Goal: Task Accomplishment & Management: Complete application form

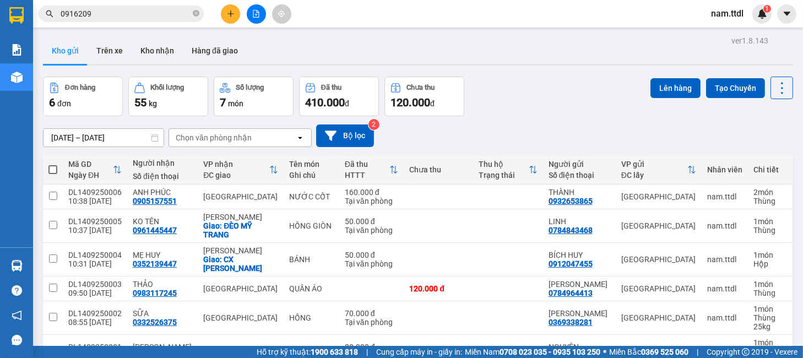
click at [233, 4] on button at bounding box center [230, 13] width 19 height 19
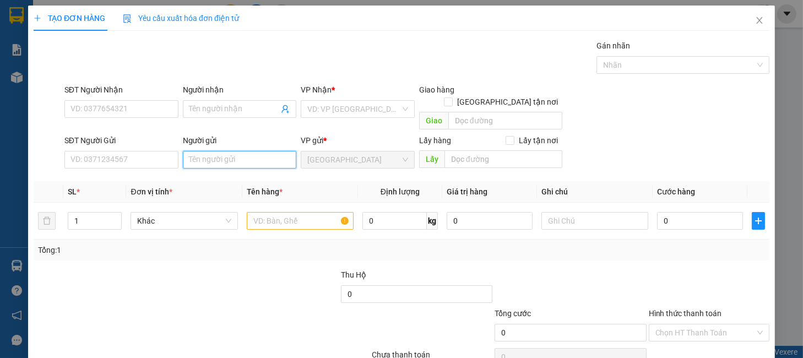
click at [209, 151] on input "Người gửi" at bounding box center [240, 160] width 114 height 18
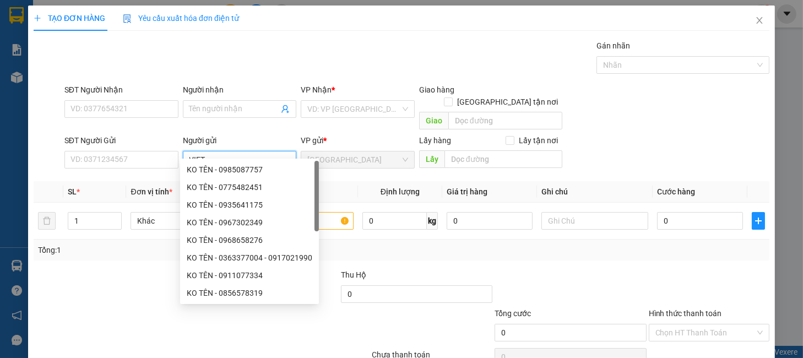
type input "VIETF"
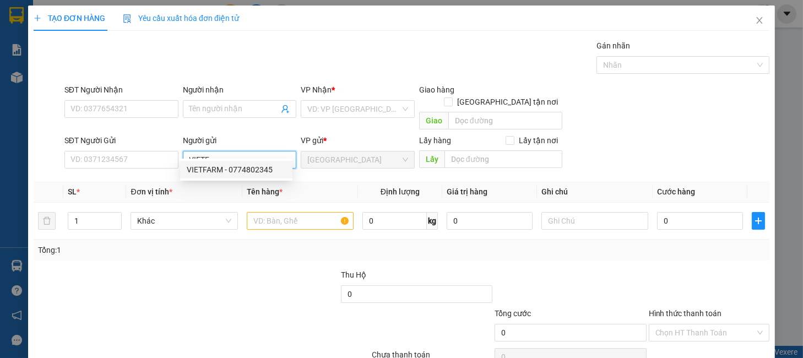
click at [244, 174] on div "VIETFARM - 0774802345" at bounding box center [236, 170] width 99 height 12
type input "0774802345"
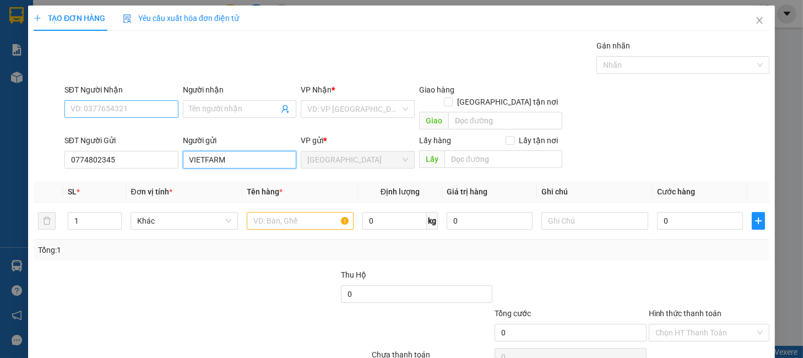
type input "VIETFARM"
click at [142, 108] on input "SĐT Người Nhận" at bounding box center [121, 109] width 114 height 18
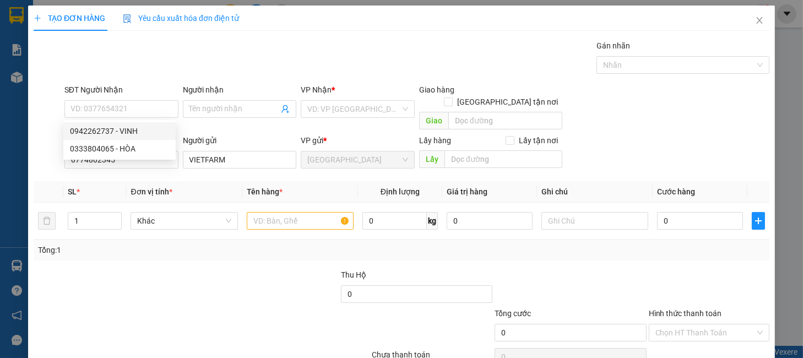
click at [164, 58] on div "Gói vận chuyển * Tiêu chuẩn Gán nhãn Nhãn" at bounding box center [417, 59] width 710 height 39
drag, startPoint x: 115, startPoint y: 152, endPoint x: 6, endPoint y: 168, distance: 110.7
click at [6, 168] on div "TẠO ĐƠN HÀNG Yêu cầu xuất hóa đơn điện tử Transit Pickup Surcharge Ids Transit …" at bounding box center [401, 179] width 803 height 358
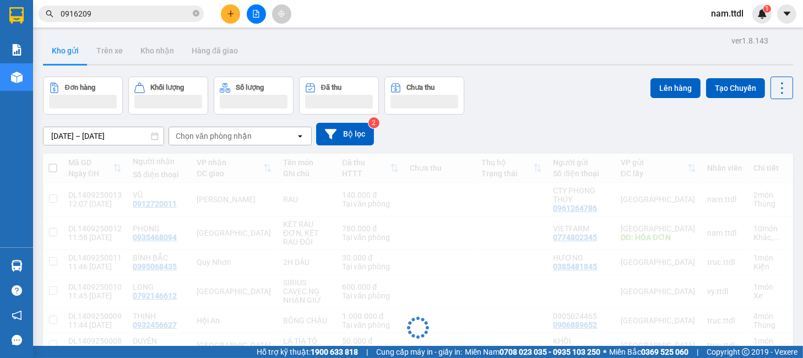
click at [125, 19] on input "0916209" at bounding box center [126, 14] width 130 height 12
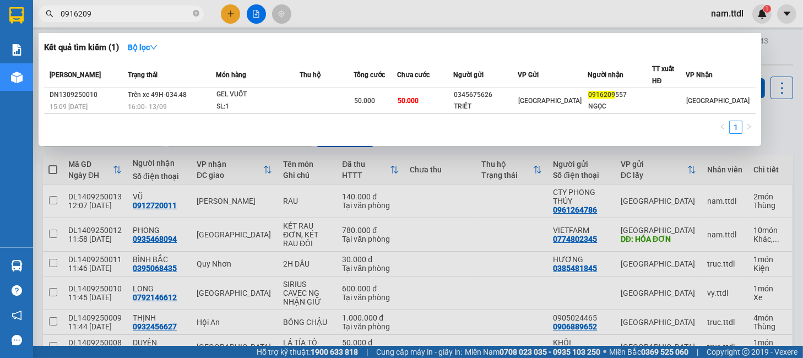
click at [125, 19] on input "0916209" at bounding box center [126, 14] width 130 height 12
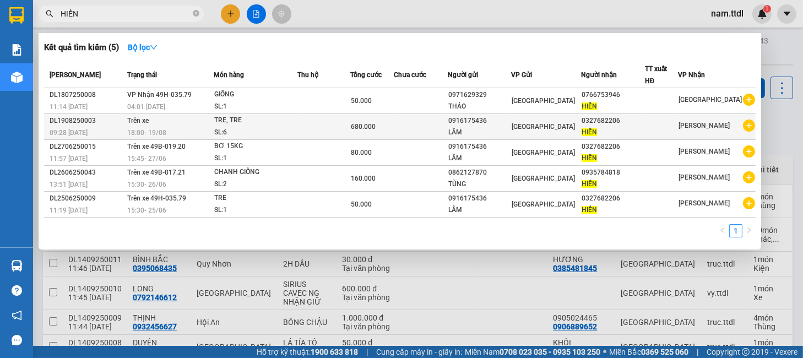
type input "HIỂN"
click at [318, 128] on td at bounding box center [324, 127] width 53 height 26
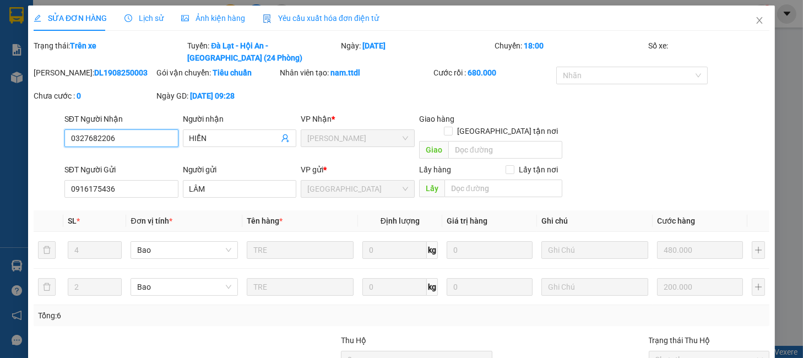
scroll to position [111, 0]
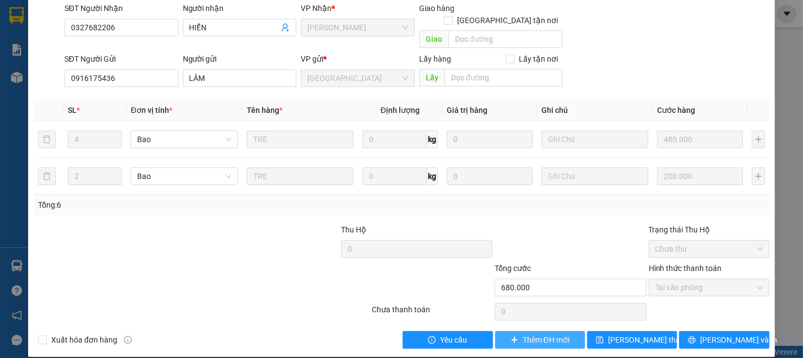
click at [526, 334] on span "Thêm ĐH mới" at bounding box center [546, 340] width 47 height 12
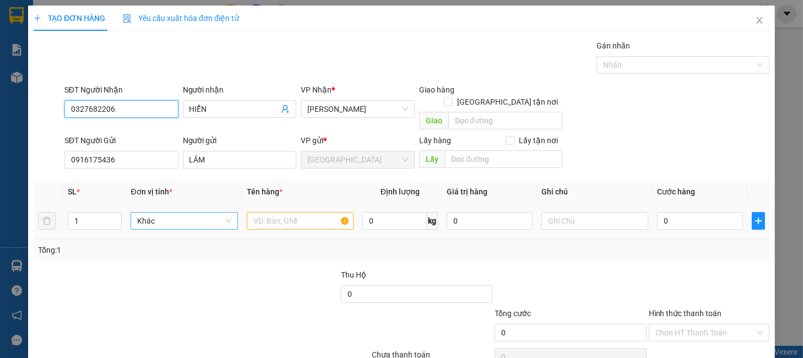
click at [200, 213] on span "Khác" at bounding box center [184, 221] width 94 height 17
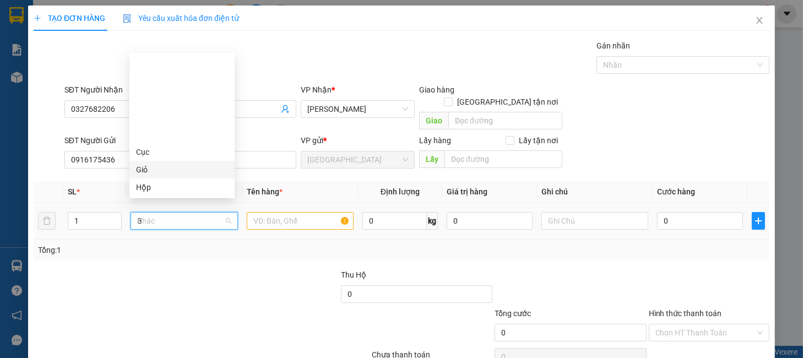
type input "BA"
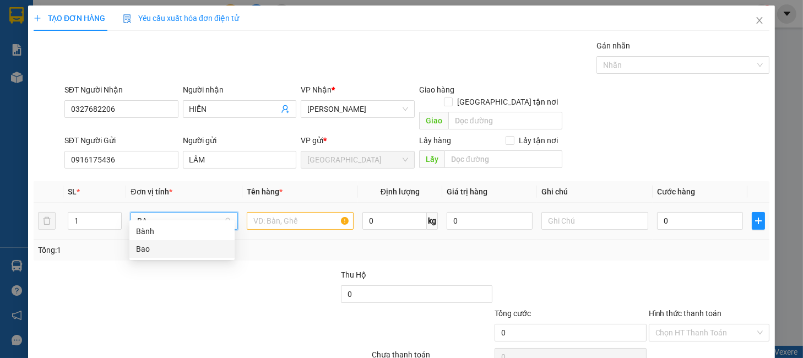
click at [158, 244] on div "Bao" at bounding box center [182, 249] width 92 height 12
drag, startPoint x: 84, startPoint y: 206, endPoint x: 33, endPoint y: 230, distance: 57.2
click at [36, 230] on div "SL * Đơn vị tính * Tên hàng * Định lượng Giá trị hàng Ghi chú Cước hàng 1 Bao B…" at bounding box center [402, 220] width 736 height 79
type input "5"
click at [272, 212] on input "text" at bounding box center [300, 221] width 107 height 18
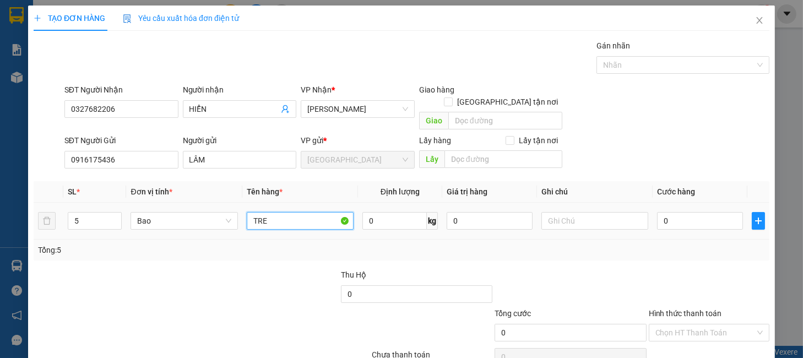
type input "TRE"
click at [673, 212] on input "0" at bounding box center [700, 221] width 86 height 18
type input "1"
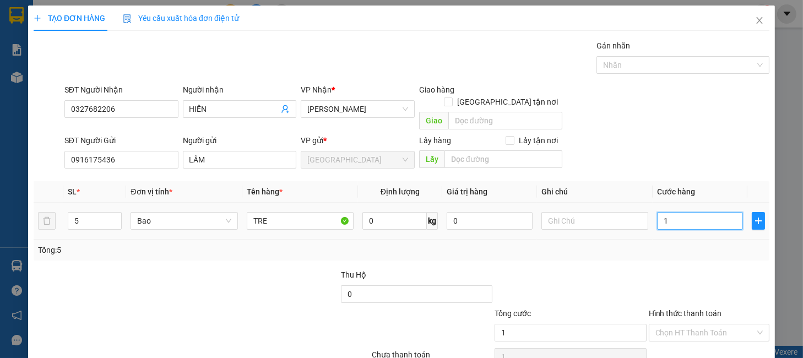
type input "12"
type input "122"
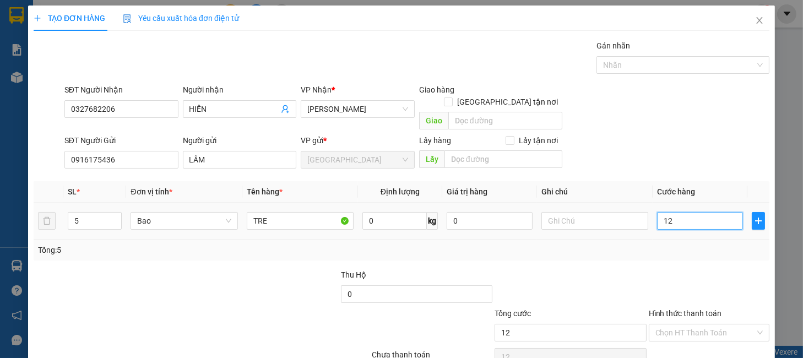
type input "122"
type input "1.220"
type input "122"
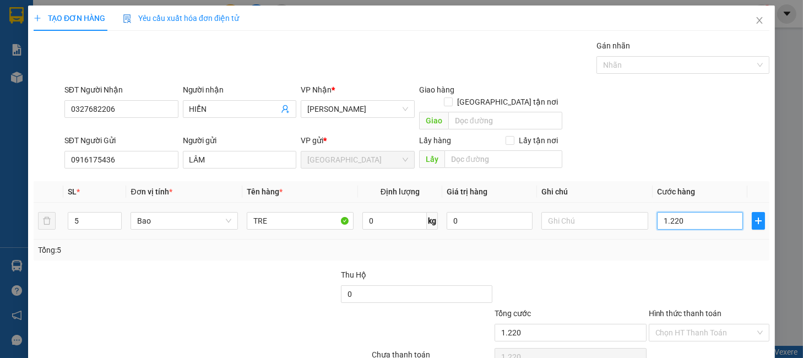
type input "122"
type input "12"
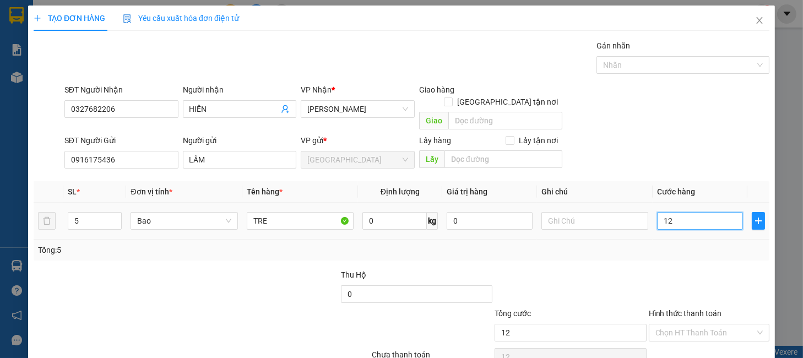
type input "120"
type input "120*"
type input "0"
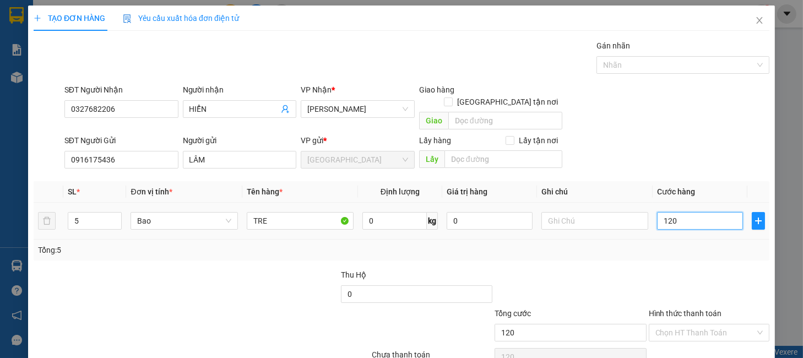
type input "0"
type input "600.000"
click at [683, 240] on div "Tổng: 5" at bounding box center [402, 250] width 736 height 21
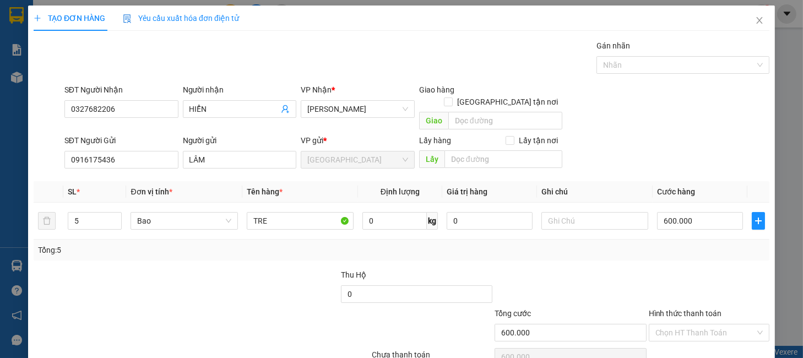
scroll to position [45, 0]
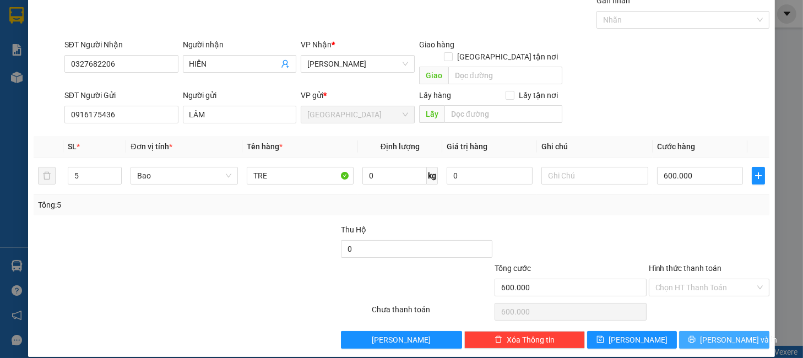
click at [719, 334] on span "[PERSON_NAME] và In" at bounding box center [738, 340] width 77 height 12
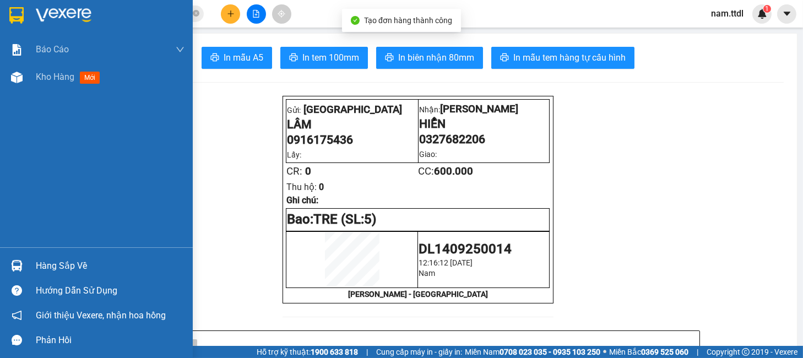
click at [20, 17] on img at bounding box center [16, 15] width 14 height 17
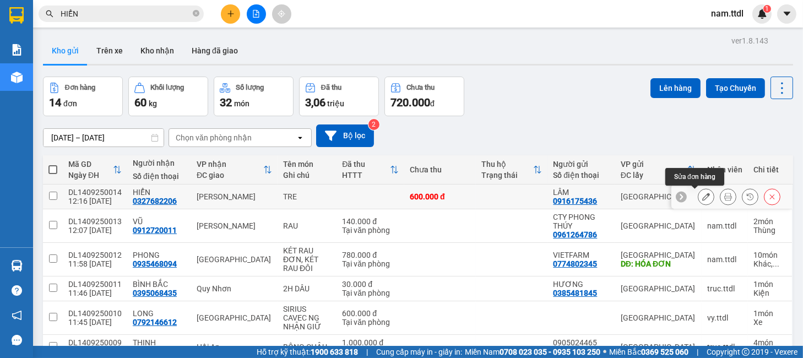
click at [700, 199] on button at bounding box center [706, 196] width 15 height 19
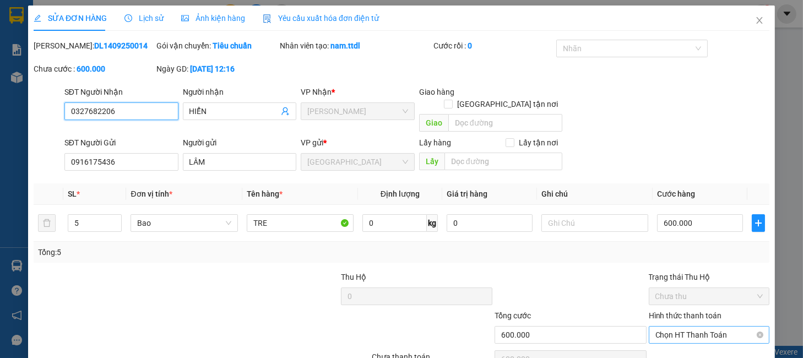
click at [728, 327] on span "Chọn HT Thanh Toán" at bounding box center [709, 335] width 107 height 17
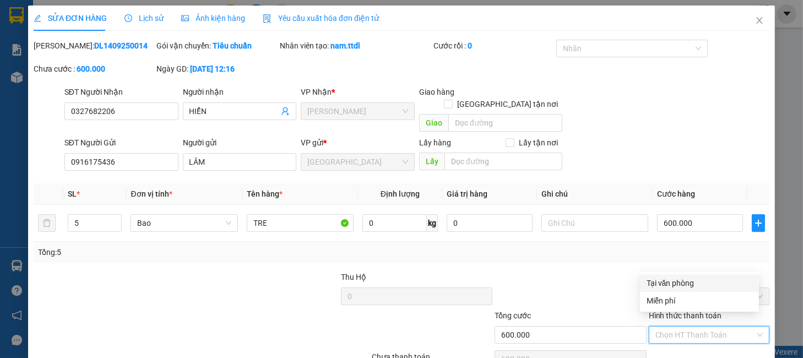
click at [693, 284] on div "Tại văn phòng" at bounding box center [700, 283] width 106 height 12
type input "0"
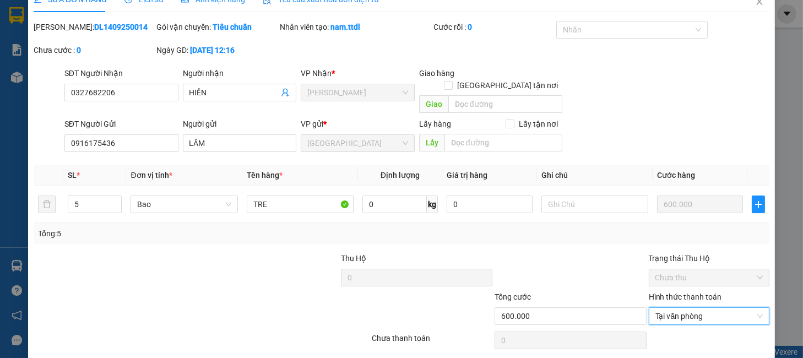
scroll to position [47, 0]
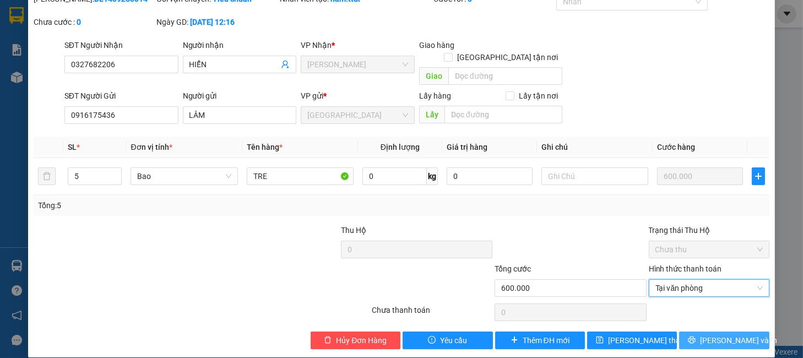
click at [727, 334] on span "[PERSON_NAME] và In" at bounding box center [738, 340] width 77 height 12
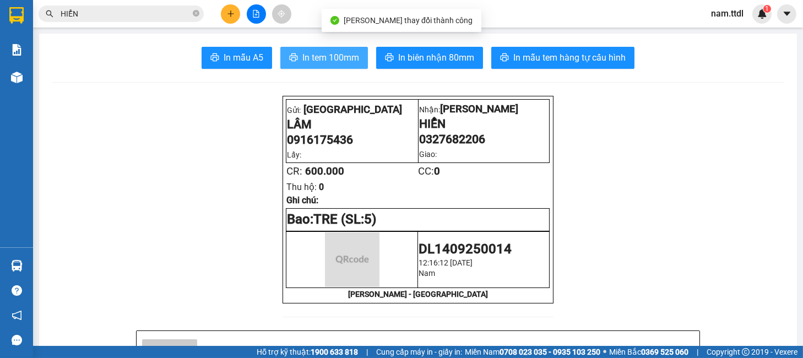
click at [315, 57] on span "In tem 100mm" at bounding box center [331, 58] width 57 height 14
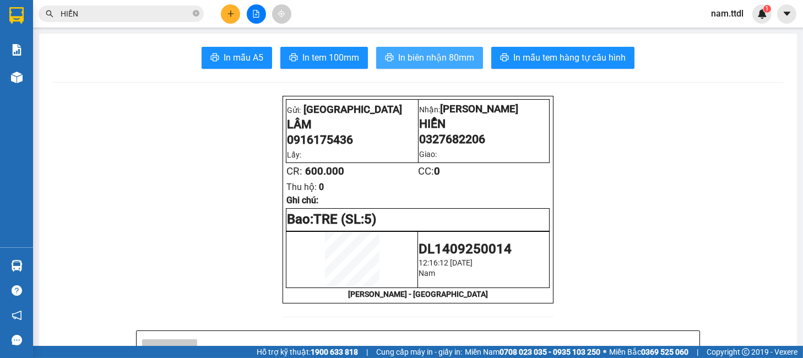
click at [451, 64] on span "In biên nhận 80mm" at bounding box center [436, 58] width 76 height 14
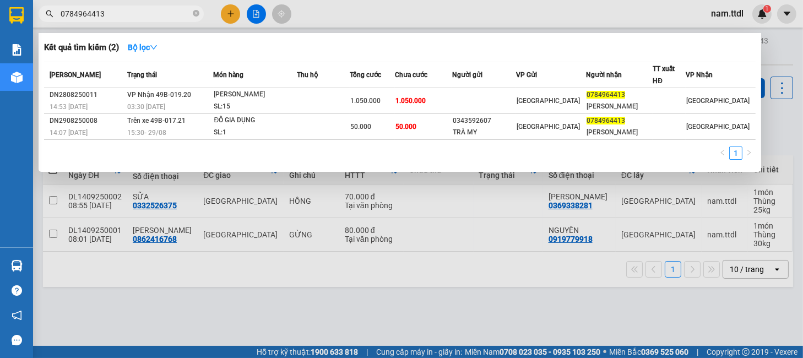
click at [1, 28] on section "Kết quả tìm kiếm ( 2 ) Bộ lọc Mã ĐH Trạng thái Món hàng Thu hộ Tổng cước Chưa c…" at bounding box center [401, 179] width 803 height 358
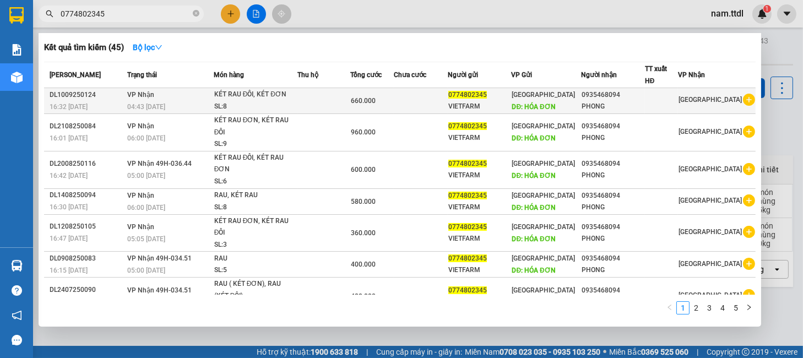
type input "0774802345"
click at [390, 98] on div "660.000" at bounding box center [372, 101] width 42 height 12
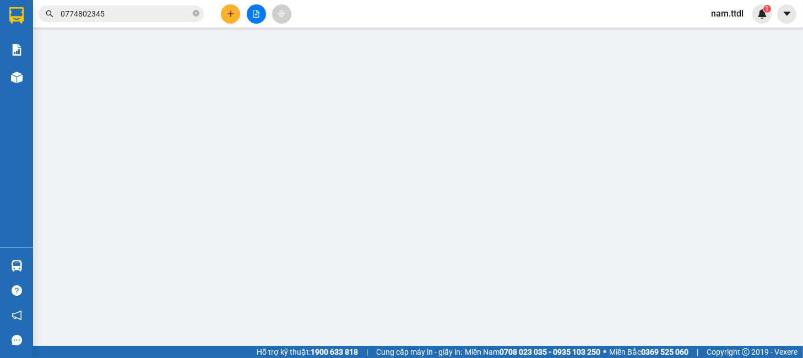
type input "0935468094"
type input "0774802345"
type input "HÓA ĐƠN"
type input "660.000"
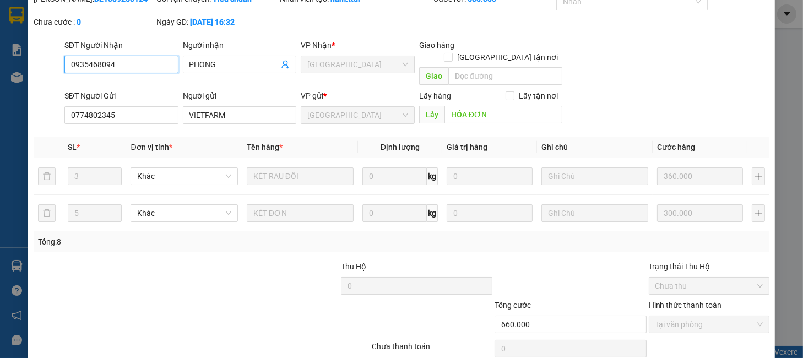
scroll to position [84, 0]
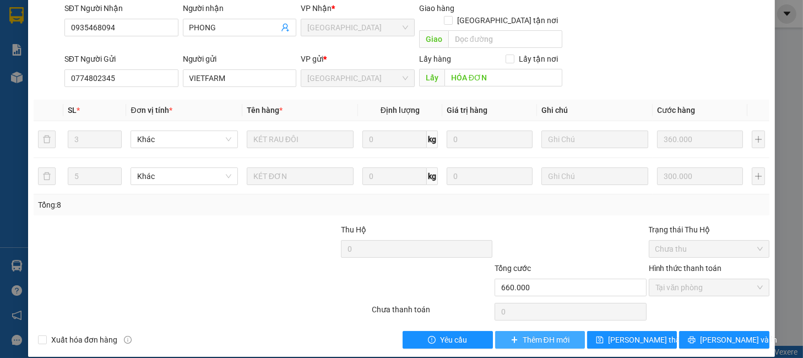
click at [538, 334] on span "Thêm ĐH mới" at bounding box center [546, 340] width 47 height 12
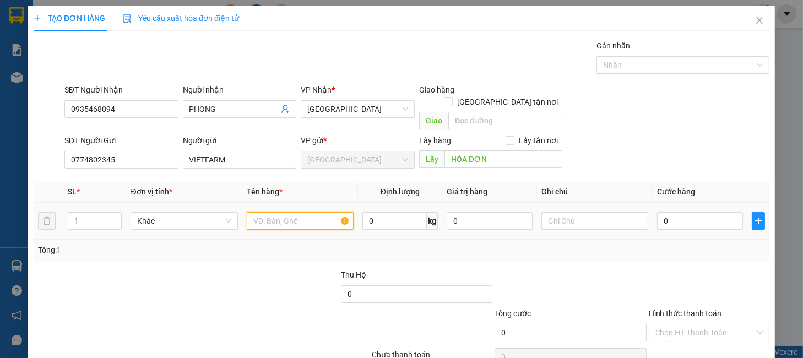
click at [301, 212] on input "text" at bounding box center [300, 221] width 107 height 18
type input "É"
type input "k"
type input "KÉT RAU ĐÔI"
click at [116, 217] on icon "up" at bounding box center [116, 219] width 4 height 4
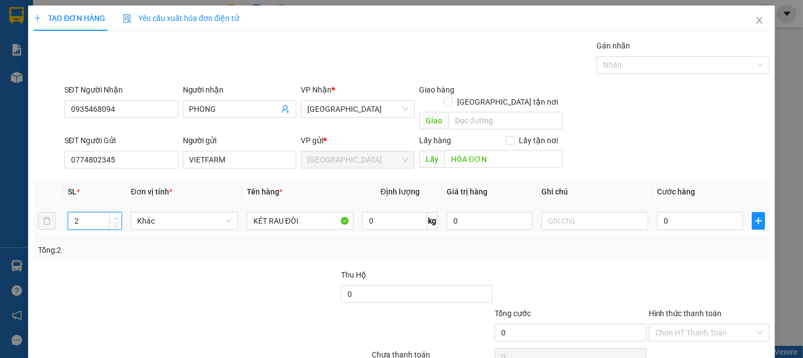
type input "3"
click at [116, 217] on icon "up" at bounding box center [116, 219] width 4 height 4
click at [726, 212] on input "0" at bounding box center [700, 221] width 86 height 18
type input "3"
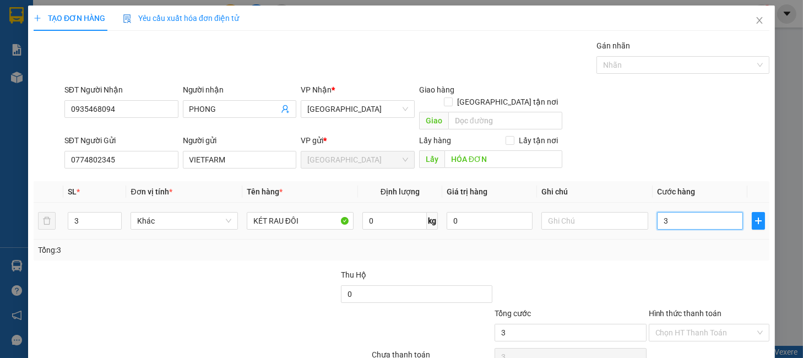
type input "3"
type input "36"
type input "360"
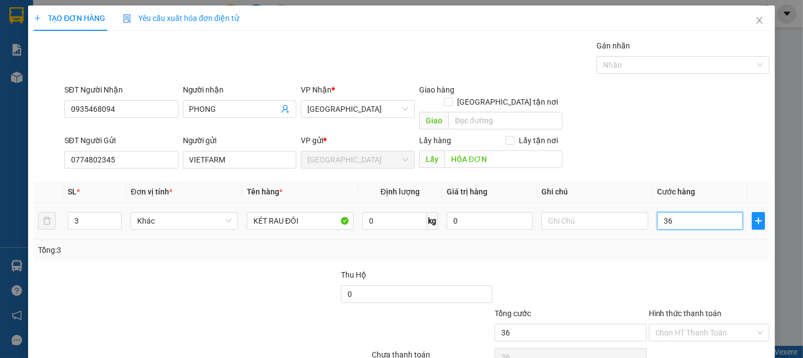
type input "360"
type input "360.000"
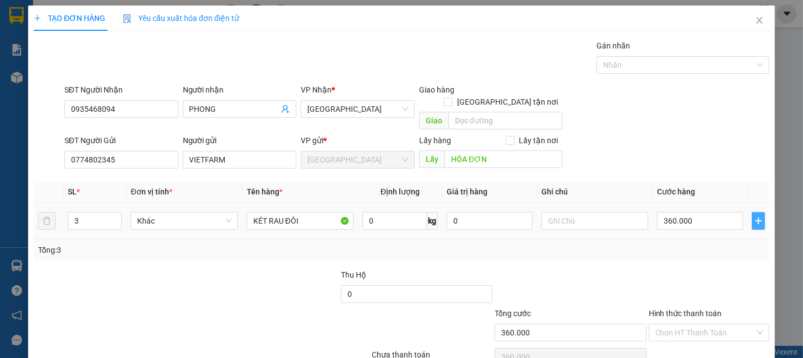
click at [754, 217] on icon "plus" at bounding box center [758, 221] width 9 height 9
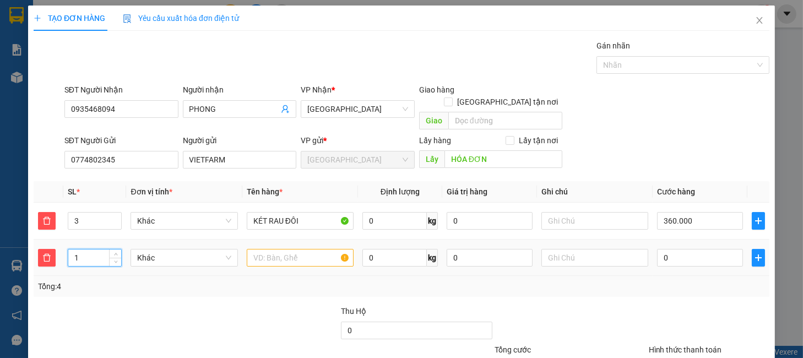
drag, startPoint x: 91, startPoint y: 241, endPoint x: 4, endPoint y: 245, distance: 87.7
click at [4, 245] on div "TẠO ĐƠN HÀNG Yêu cầu xuất hóa đơn điện tử Transit Pickup Surcharge Ids Transit …" at bounding box center [401, 179] width 803 height 358
type input "7"
click at [259, 249] on input "text" at bounding box center [300, 258] width 107 height 18
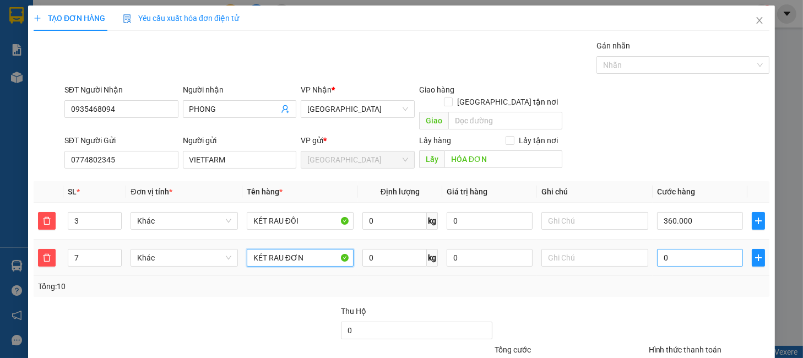
type input "KÉT RAU ĐƠN"
click at [719, 250] on input "0" at bounding box center [700, 258] width 86 height 18
type input "360.004"
type input "4"
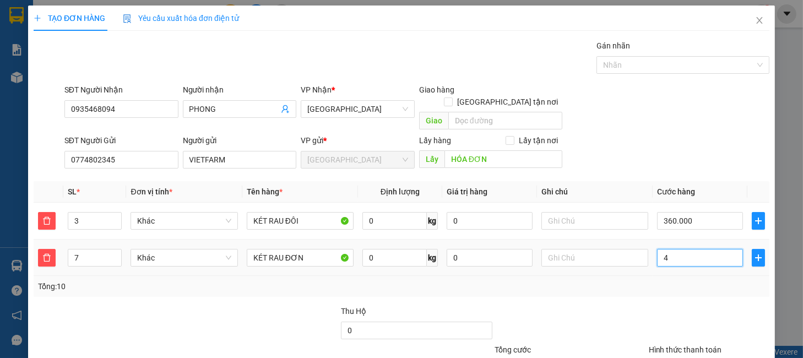
type input "360.042"
type input "42"
type input "360.420"
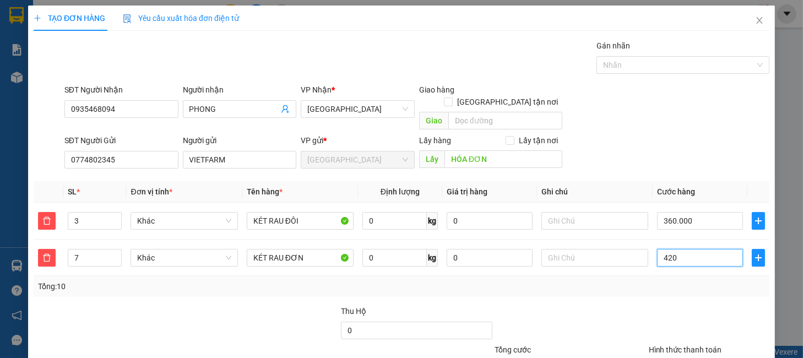
type input "420"
type input "780.000"
type input "420.000"
click at [697, 280] on div "Tổng: 10" at bounding box center [401, 286] width 727 height 12
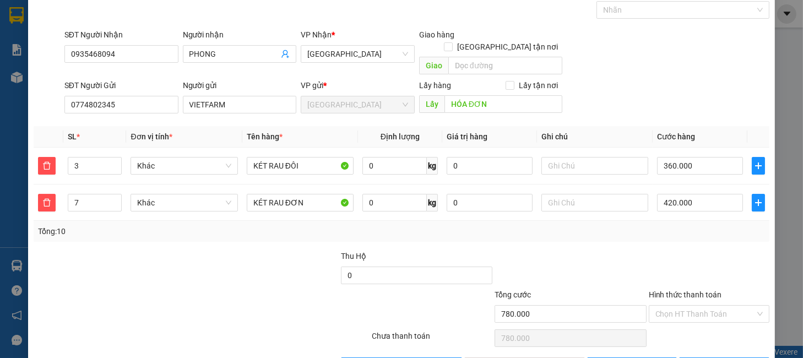
scroll to position [82, 0]
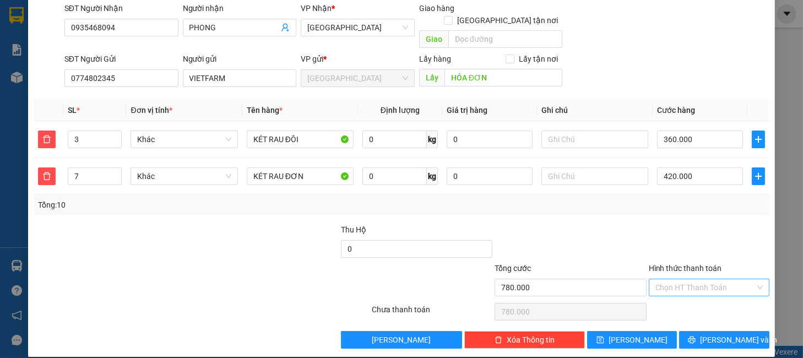
click at [719, 280] on input "Hình thức thanh toán" at bounding box center [706, 287] width 100 height 17
click at [715, 293] on div "Tại văn phòng" at bounding box center [700, 297] width 106 height 12
type input "0"
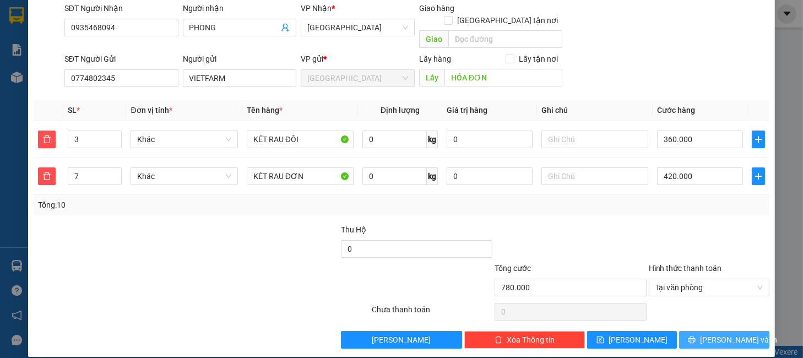
click at [721, 334] on span "[PERSON_NAME] và In" at bounding box center [738, 340] width 77 height 12
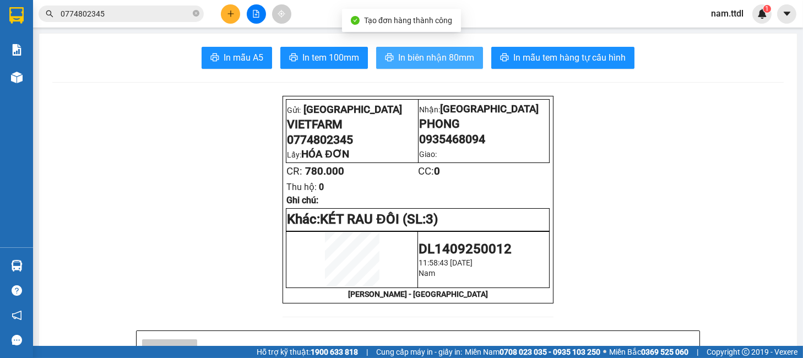
click at [406, 58] on span "In biên nhận 80mm" at bounding box center [436, 58] width 76 height 14
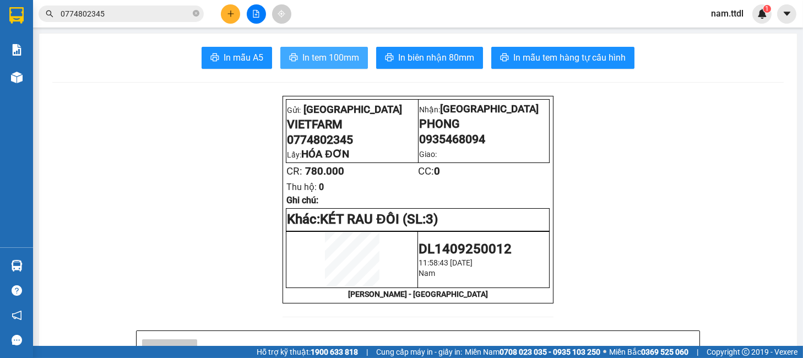
click at [331, 57] on span "In tem 100mm" at bounding box center [331, 58] width 57 height 14
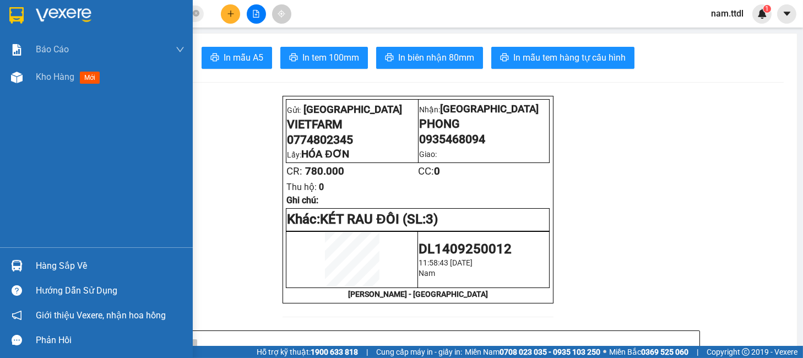
click at [29, 9] on div at bounding box center [96, 18] width 193 height 36
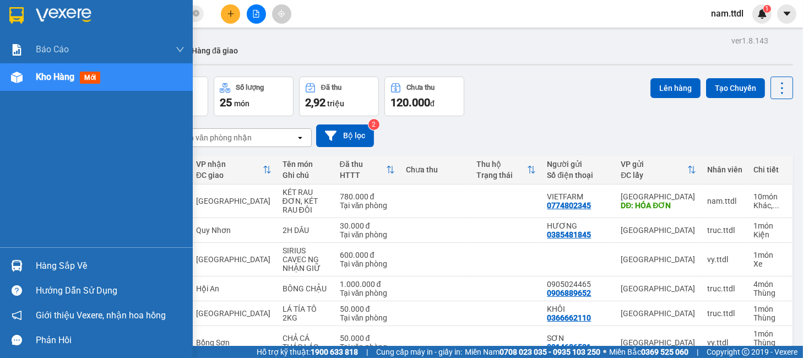
click at [14, 4] on div at bounding box center [96, 18] width 193 height 36
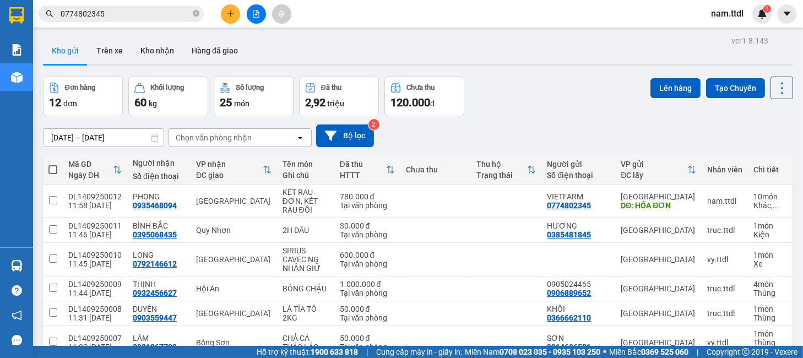
drag, startPoint x: 14, startPoint y: 4, endPoint x: 524, endPoint y: 57, distance: 512.9
click at [524, 57] on div "Kho gửi Trên xe Kho nhận Hàng đã giao" at bounding box center [418, 51] width 751 height 29
click at [516, 202] on td at bounding box center [506, 202] width 71 height 34
checkbox input "true"
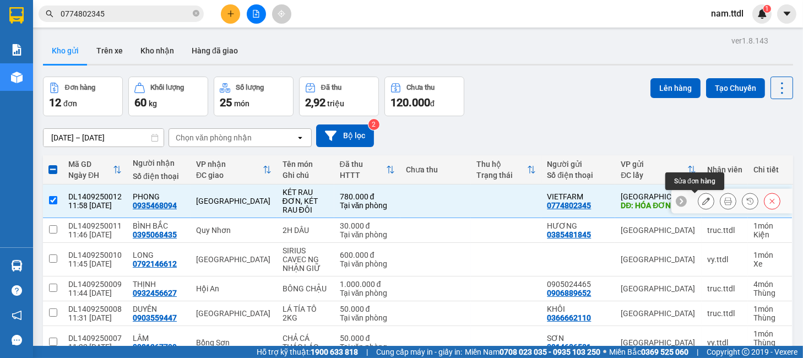
click at [703, 201] on icon at bounding box center [707, 201] width 8 height 8
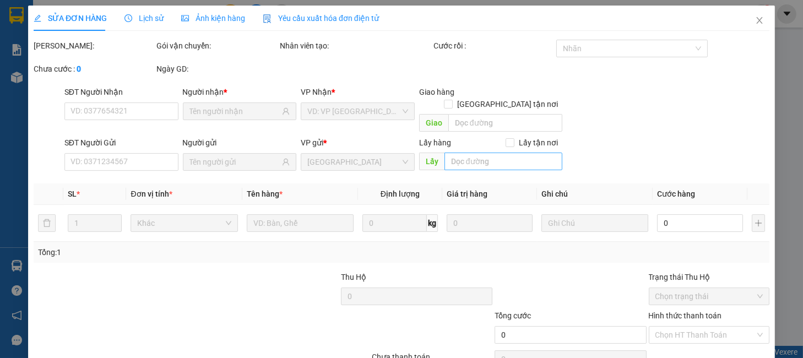
type input "0935468094"
type input "0774802345"
type input "HÓA ĐƠN"
type input "780.000"
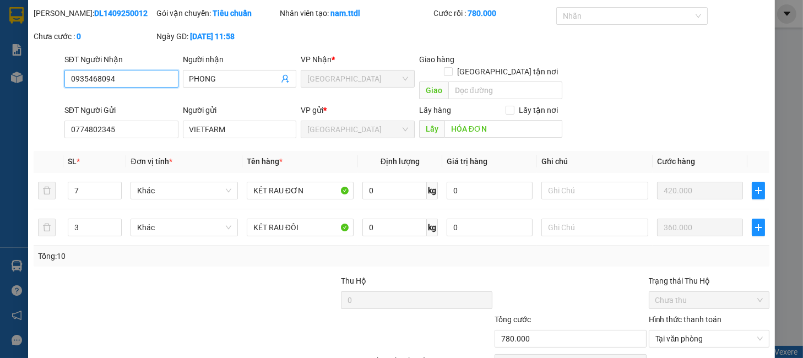
scroll to position [84, 0]
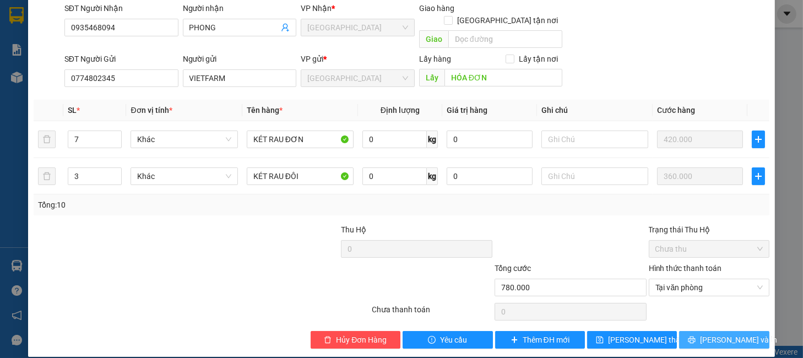
click at [721, 334] on span "[PERSON_NAME] và In" at bounding box center [738, 340] width 77 height 12
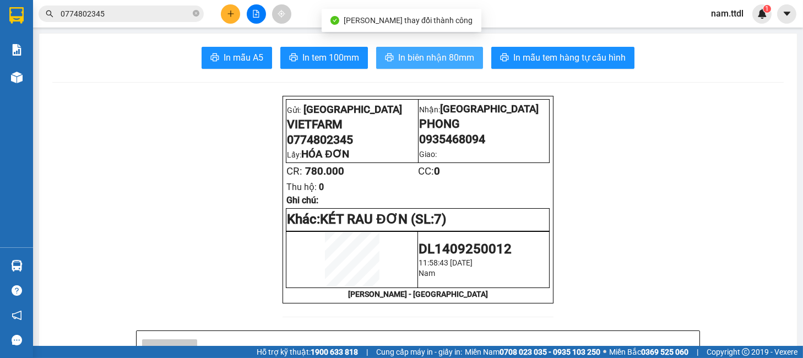
click at [390, 61] on button "In biên nhận 80mm" at bounding box center [429, 58] width 107 height 22
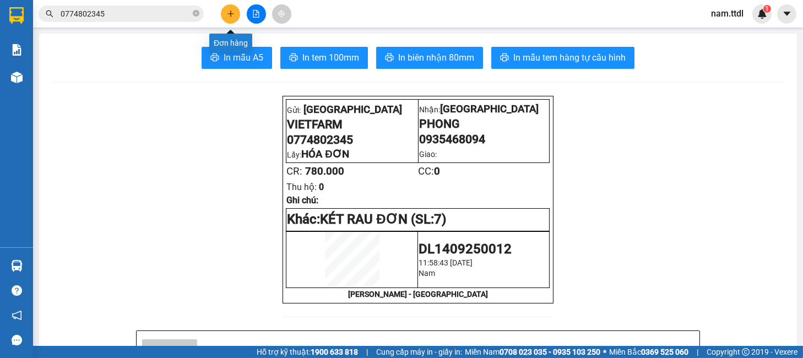
click at [230, 16] on icon "plus" at bounding box center [231, 14] width 8 height 8
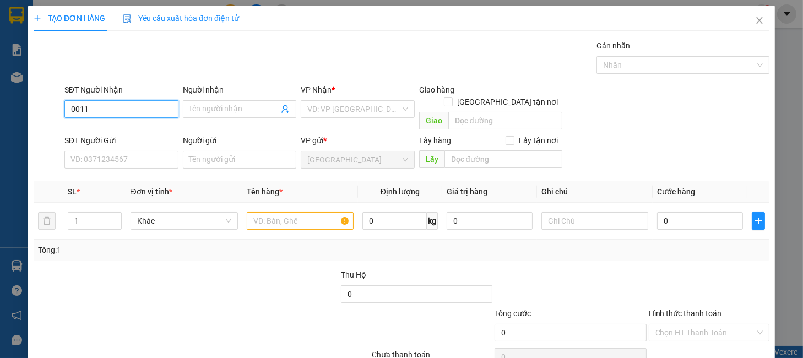
click at [124, 108] on input "0011" at bounding box center [121, 109] width 114 height 18
click at [129, 128] on div "0912720011 - VŨ" at bounding box center [124, 131] width 109 height 12
type input "0912720011"
type input "VŨ"
type input "0912720011"
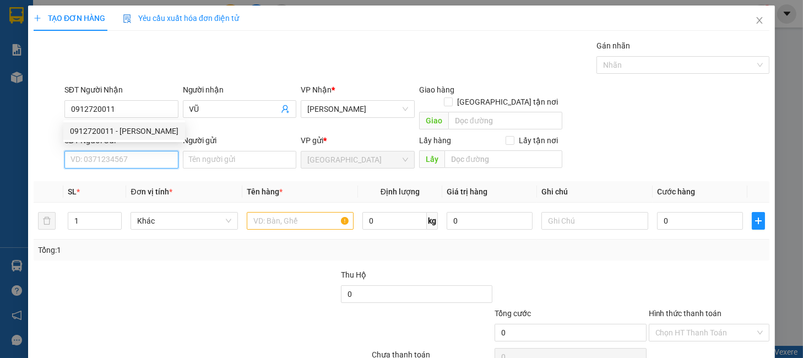
click at [136, 152] on input "SĐT Người Gửi" at bounding box center [121, 160] width 114 height 18
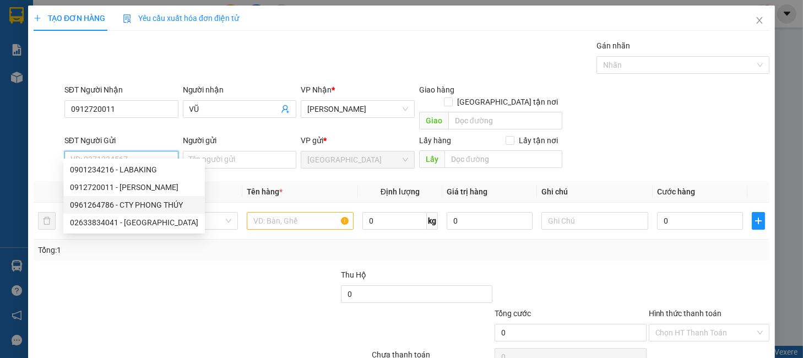
click at [151, 202] on div "0961264786 - CTY PHONG THÚY" at bounding box center [134, 205] width 128 height 12
type input "0961264786"
type input "CTY PHONG THÚY"
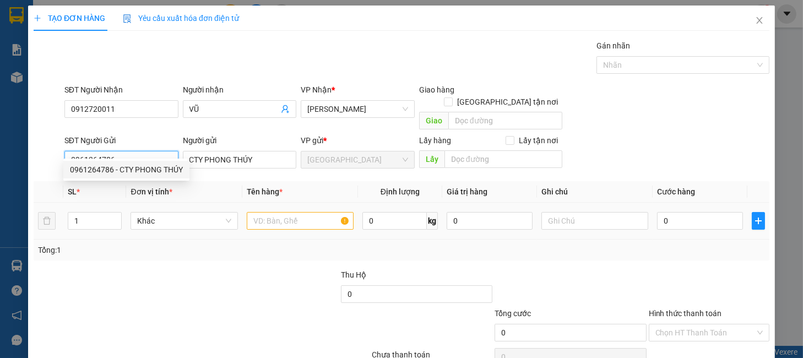
click at [170, 215] on span "Khác" at bounding box center [184, 221] width 94 height 17
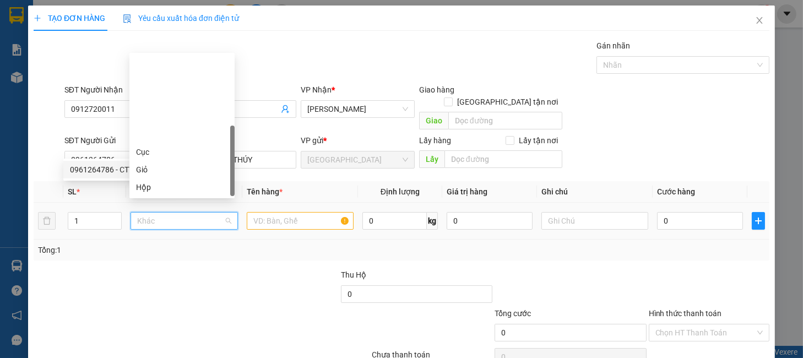
scroll to position [106, 0]
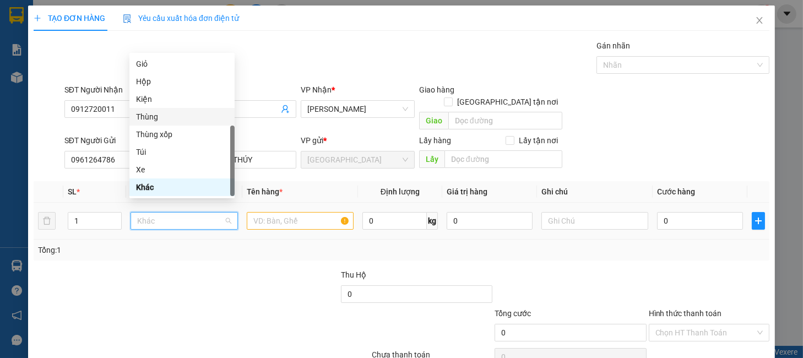
click at [164, 117] on div "Thùng" at bounding box center [182, 117] width 92 height 12
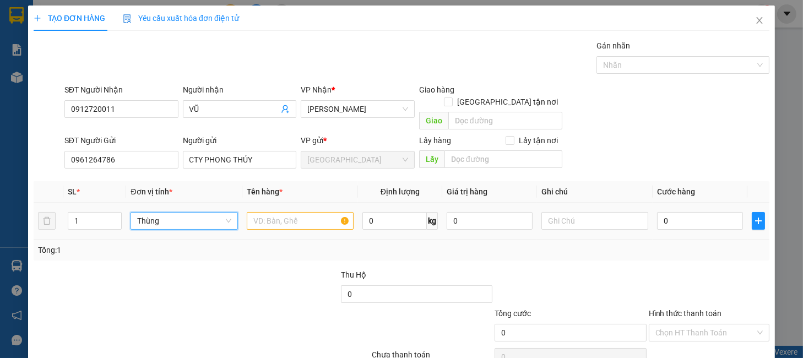
drag, startPoint x: 90, startPoint y: 213, endPoint x: 214, endPoint y: 234, distance: 125.6
click at [58, 220] on tr "1 Thùng Thùng 0 kg 0 0" at bounding box center [402, 221] width 736 height 37
type input "2"
click at [278, 221] on td at bounding box center [300, 221] width 116 height 37
click at [293, 212] on input "text" at bounding box center [300, 221] width 107 height 18
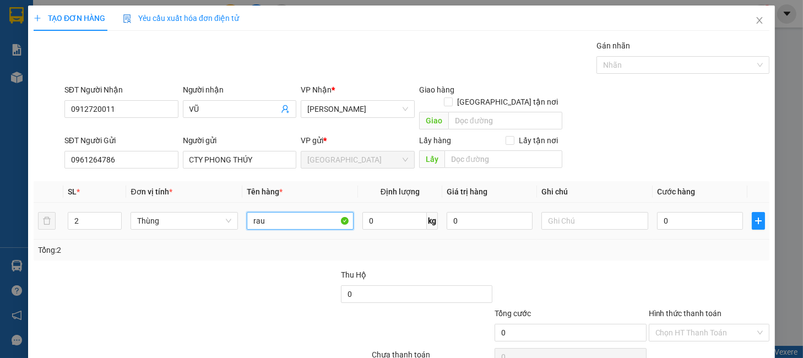
click at [304, 212] on input "rau" at bounding box center [300, 221] width 107 height 18
type input "RAU"
type input "1"
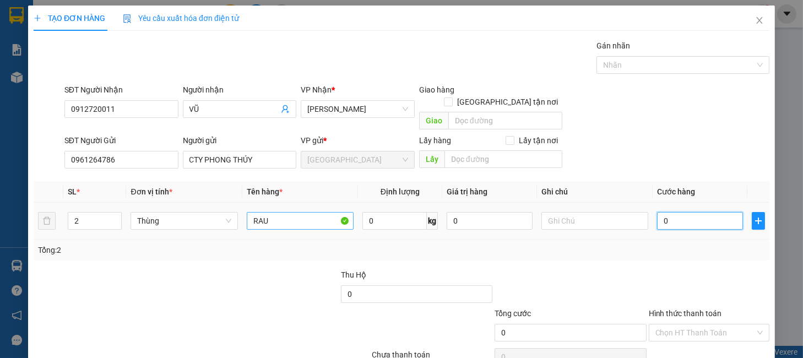
type input "1"
type input "14"
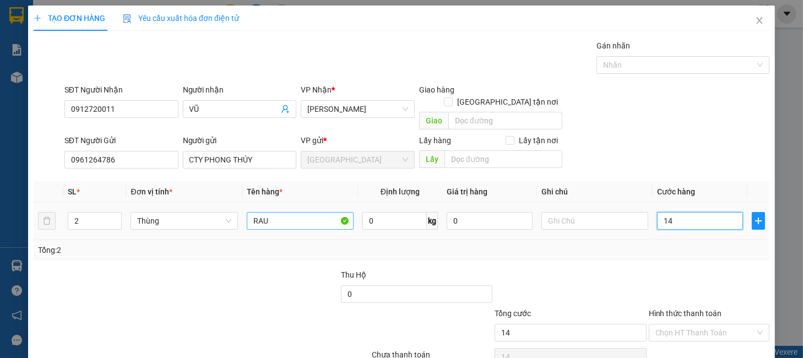
type input "140"
type input "140.000"
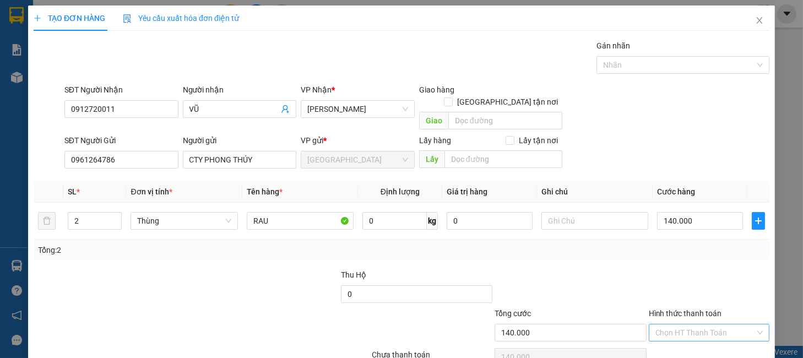
drag, startPoint x: 664, startPoint y: 275, endPoint x: 692, endPoint y: 314, distance: 47.7
click at [665, 275] on div at bounding box center [709, 288] width 123 height 39
click at [697, 325] on input "Hình thức thanh toán" at bounding box center [706, 333] width 100 height 17
click at [690, 278] on div "Tại văn phòng" at bounding box center [700, 281] width 106 height 12
type input "0"
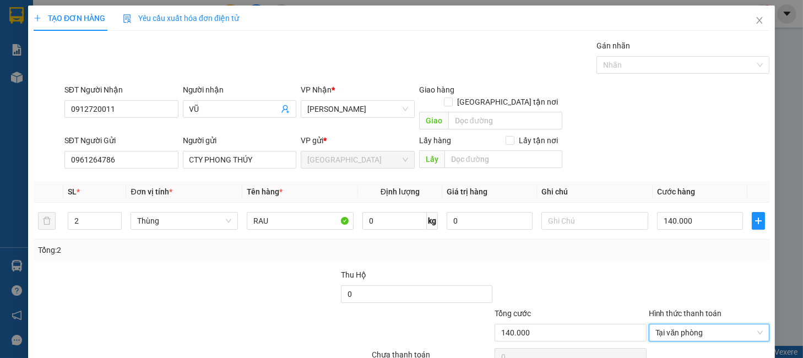
scroll to position [45, 0]
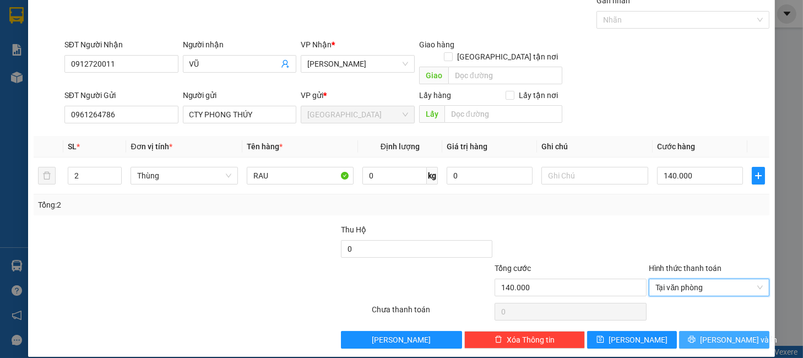
click at [708, 334] on span "[PERSON_NAME] và In" at bounding box center [738, 340] width 77 height 12
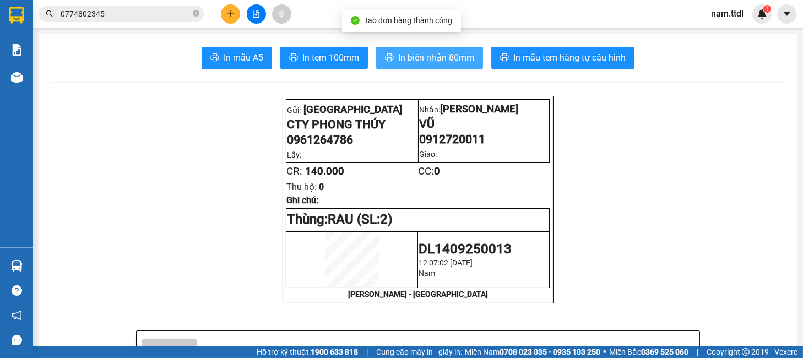
click at [427, 61] on span "In biên nhận 80mm" at bounding box center [436, 58] width 76 height 14
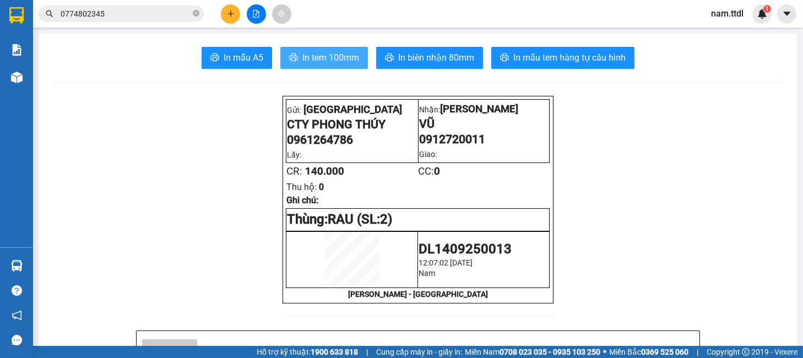
click at [342, 64] on span "In tem 100mm" at bounding box center [331, 58] width 57 height 14
